Goal: Navigation & Orientation: Understand site structure

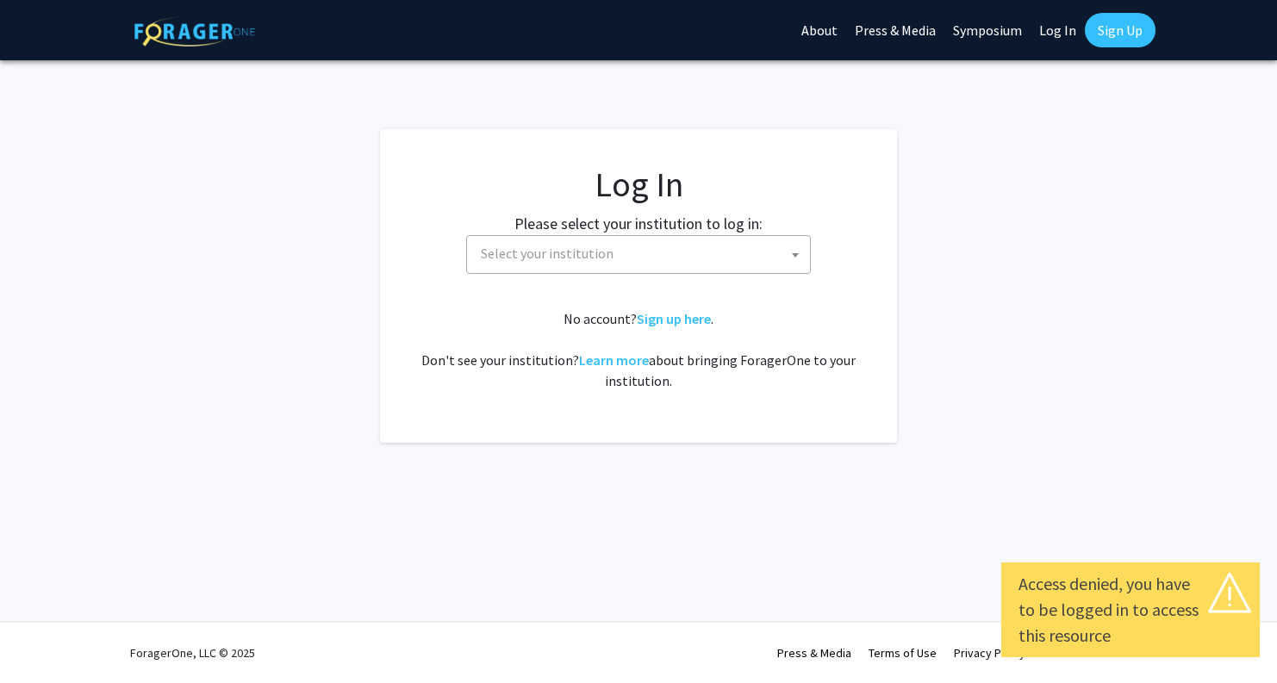
select select
click at [514, 265] on span "Select your institution" at bounding box center [642, 253] width 336 height 35
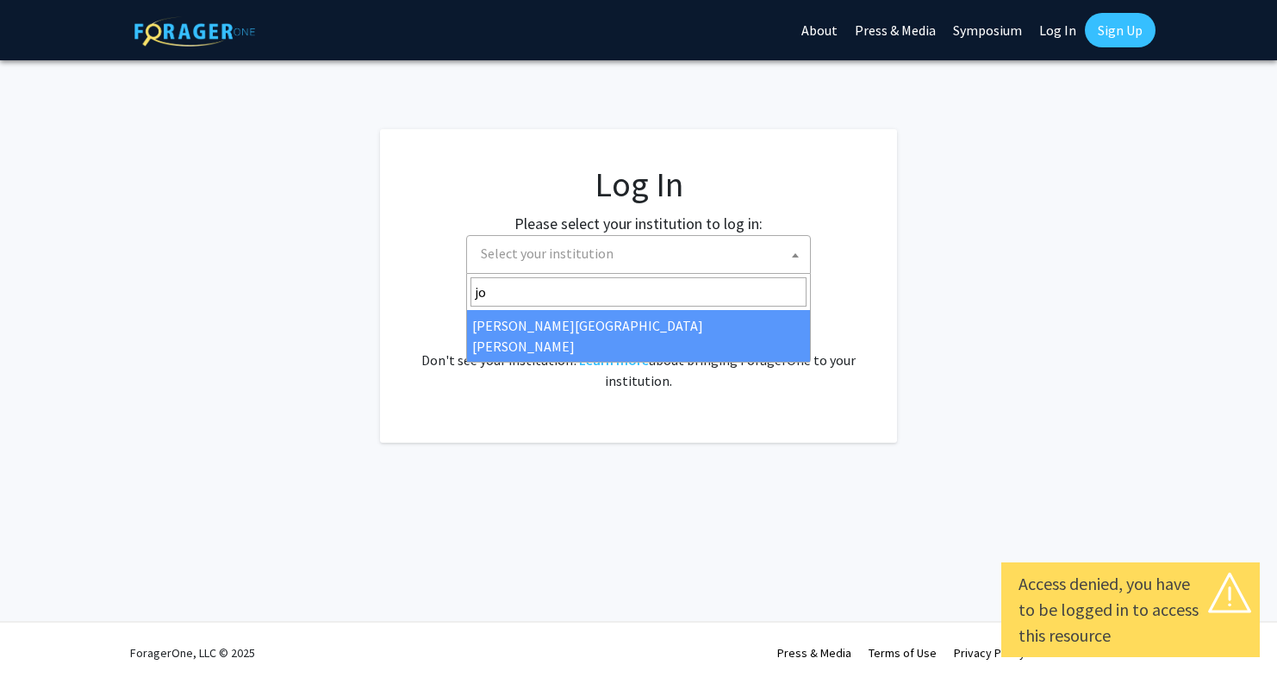
type input "jo"
select select "1"
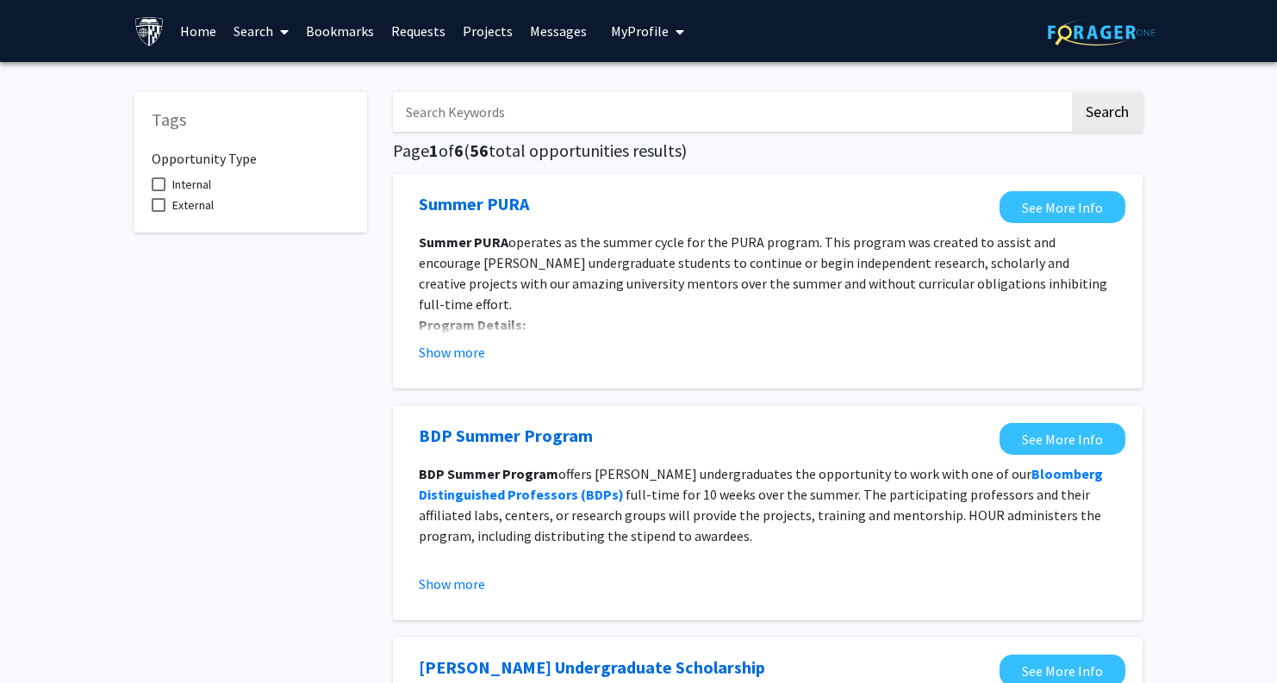
click at [676, 31] on button "My Profile" at bounding box center [648, 31] width 84 height 62
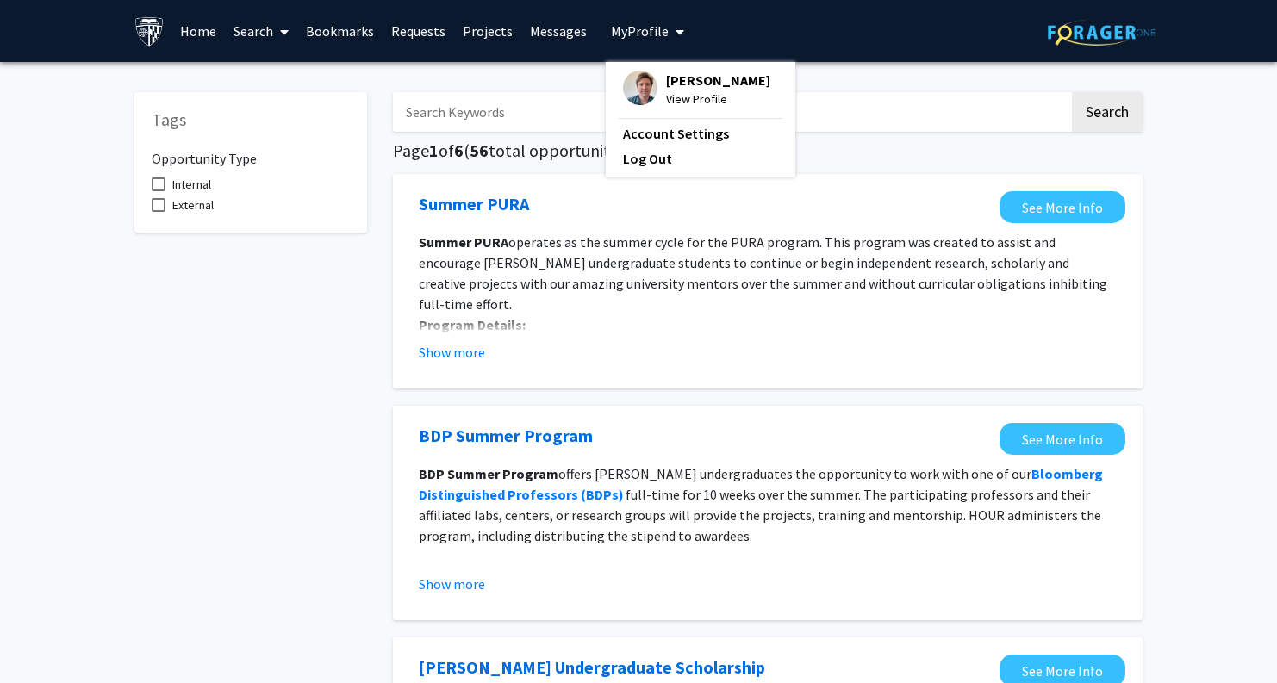
click at [676, 31] on button "My Profile" at bounding box center [648, 31] width 84 height 62
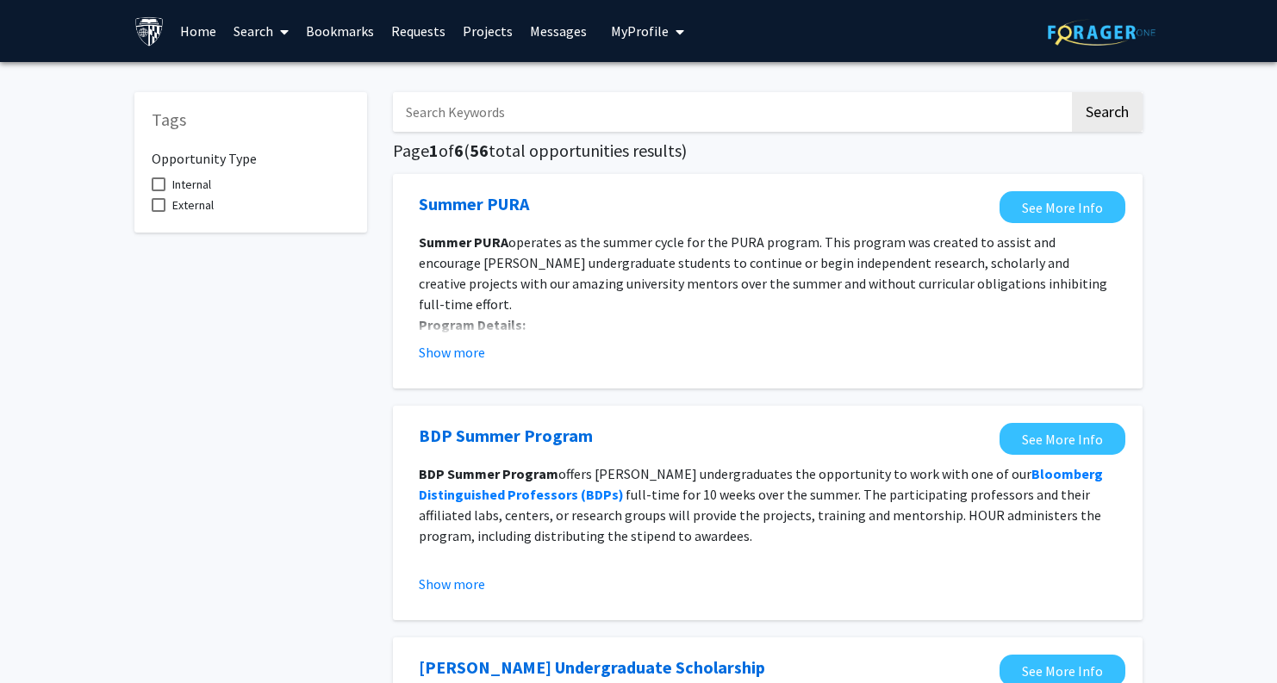
click at [495, 35] on link "Projects" at bounding box center [487, 31] width 67 height 60
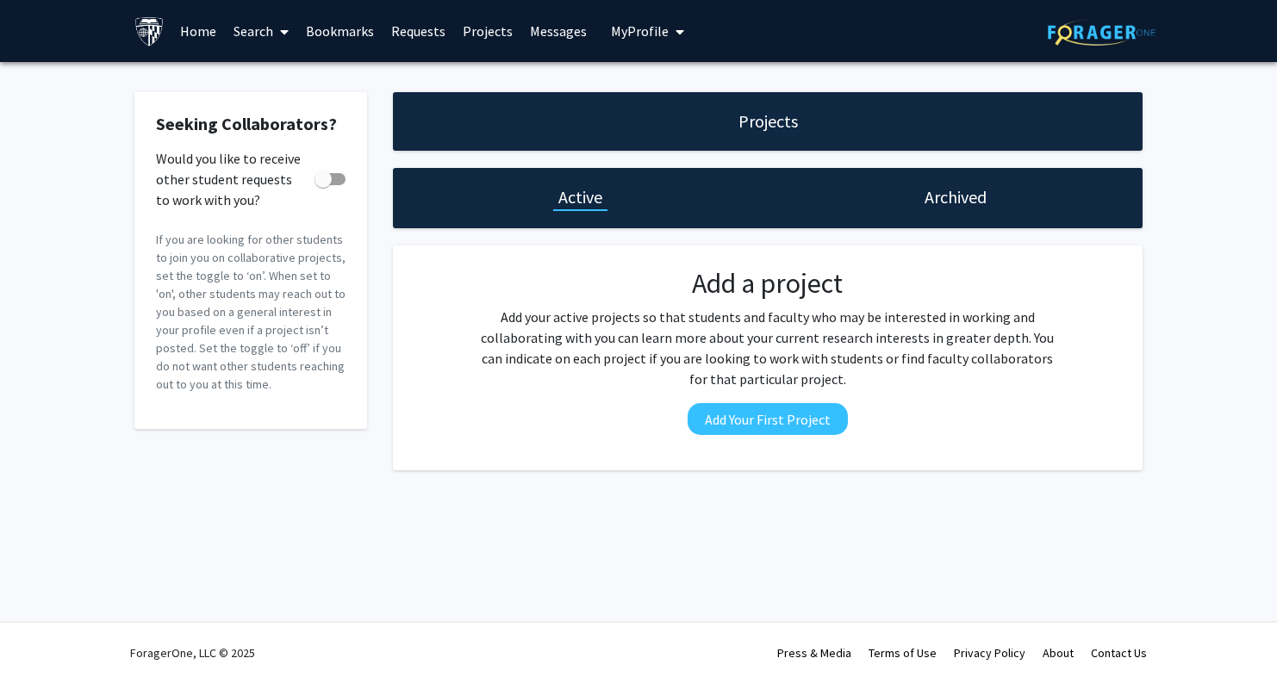
click at [412, 35] on link "Requests" at bounding box center [419, 31] width 72 height 60
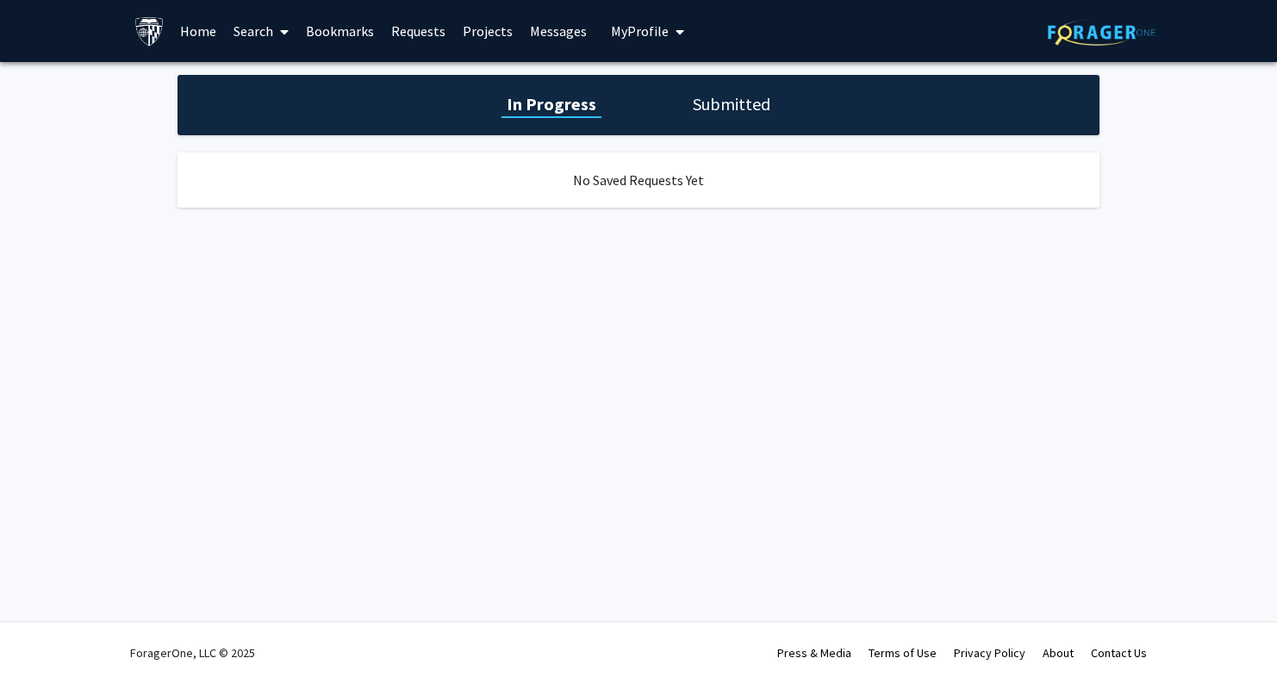
click at [338, 34] on link "Bookmarks" at bounding box center [339, 31] width 85 height 60
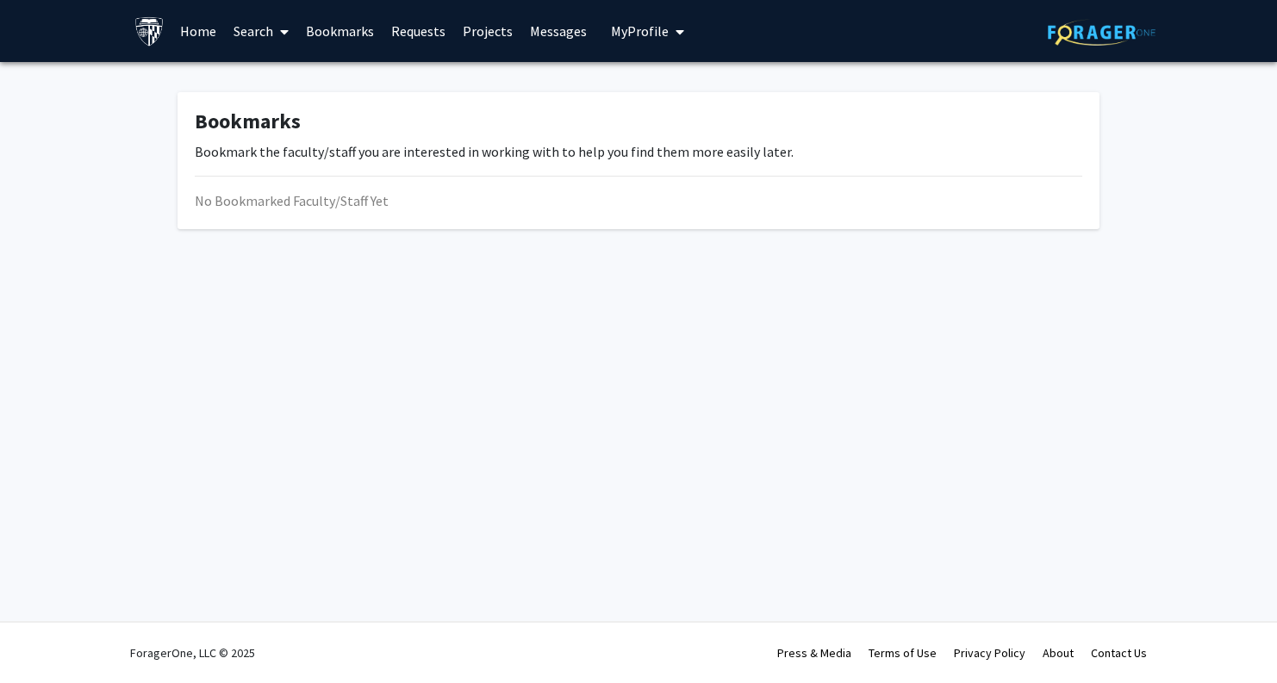
click at [290, 37] on link "Search" at bounding box center [261, 31] width 72 height 60
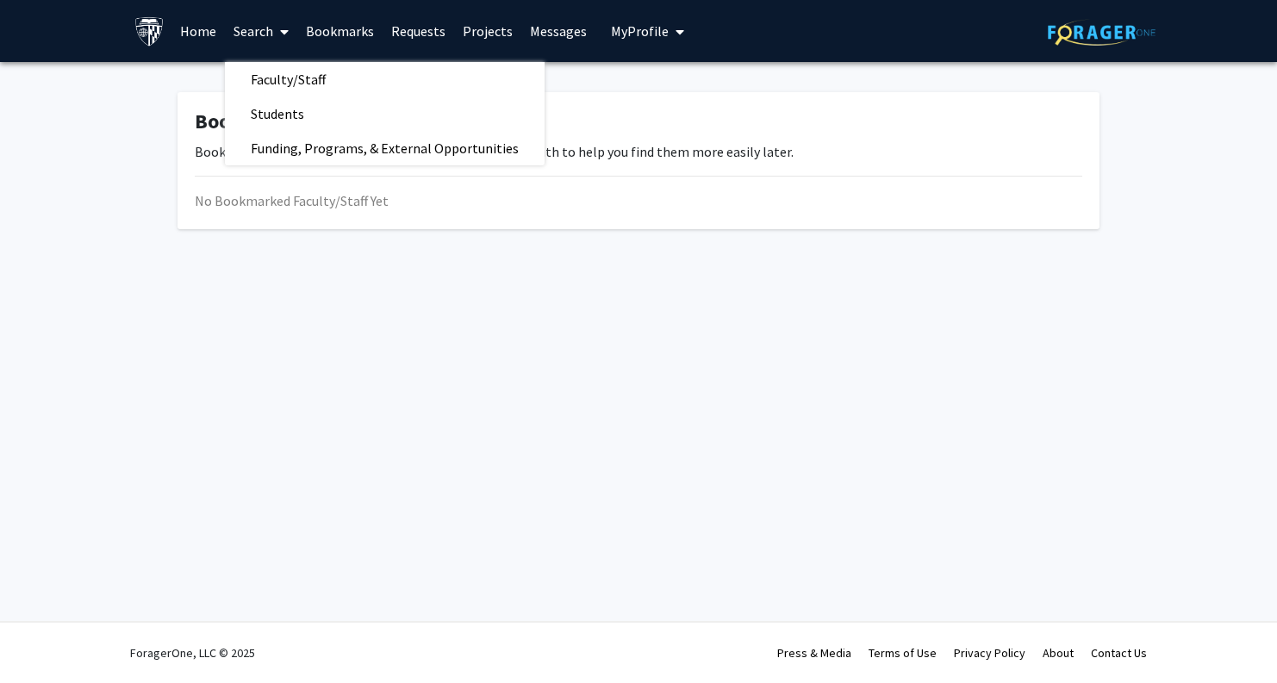
click at [216, 25] on link "Home" at bounding box center [197, 31] width 53 height 60
